Goal: Find specific page/section: Find specific page/section

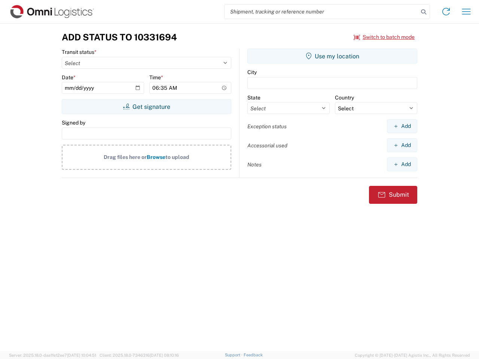
click at [322, 12] on input "search" at bounding box center [322, 11] width 194 height 14
click at [424, 12] on icon at bounding box center [424, 12] width 10 height 10
click at [446, 12] on icon at bounding box center [446, 12] width 12 height 12
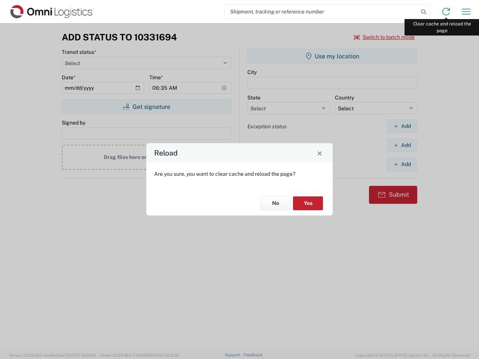
click at [467, 12] on div "Reload Are you sure, you want to clear cache and reload the page? No Yes" at bounding box center [239, 179] width 479 height 359
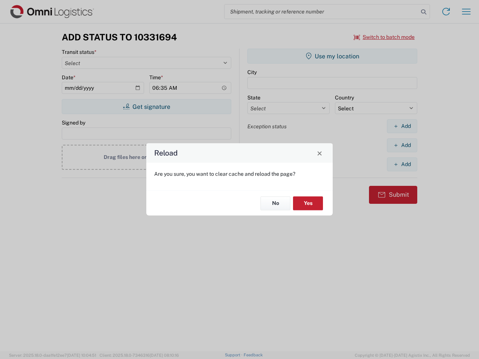
click at [385, 37] on div "Reload Are you sure, you want to clear cache and reload the page? No Yes" at bounding box center [239, 179] width 479 height 359
click at [146, 107] on div "Reload Are you sure, you want to clear cache and reload the page? No Yes" at bounding box center [239, 179] width 479 height 359
click at [332, 56] on div "Reload Are you sure, you want to clear cache and reload the page? No Yes" at bounding box center [239, 179] width 479 height 359
click at [402, 126] on div "Reload Are you sure, you want to clear cache and reload the page? No Yes" at bounding box center [239, 179] width 479 height 359
click at [402, 145] on div "Reload Are you sure, you want to clear cache and reload the page? No Yes" at bounding box center [239, 179] width 479 height 359
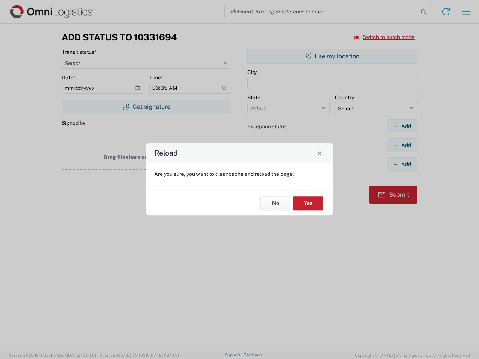
click at [402, 164] on div "Reload Are you sure, you want to clear cache and reload the page? No Yes" at bounding box center [239, 179] width 479 height 359
